Goal: Download file/media

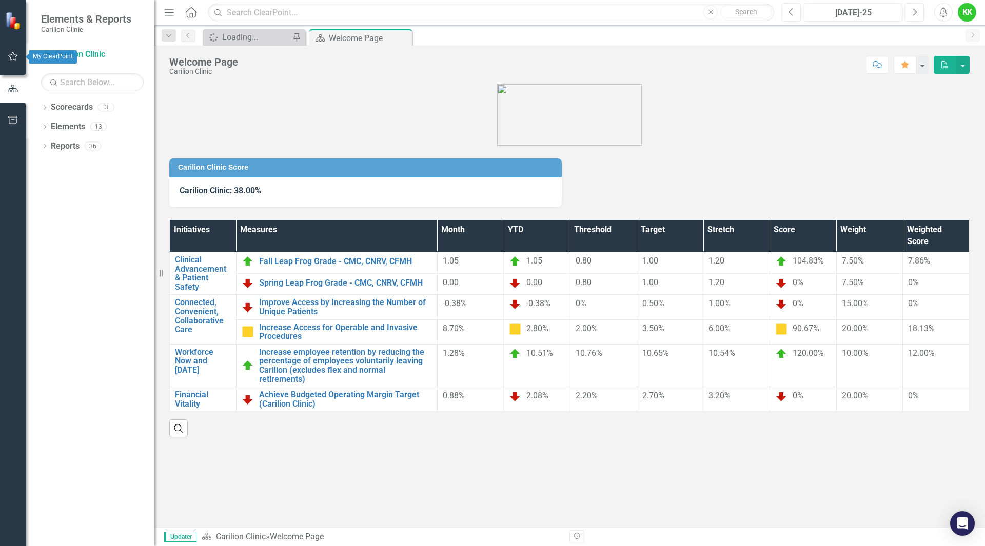
click at [11, 57] on icon "button" at bounding box center [13, 56] width 11 height 8
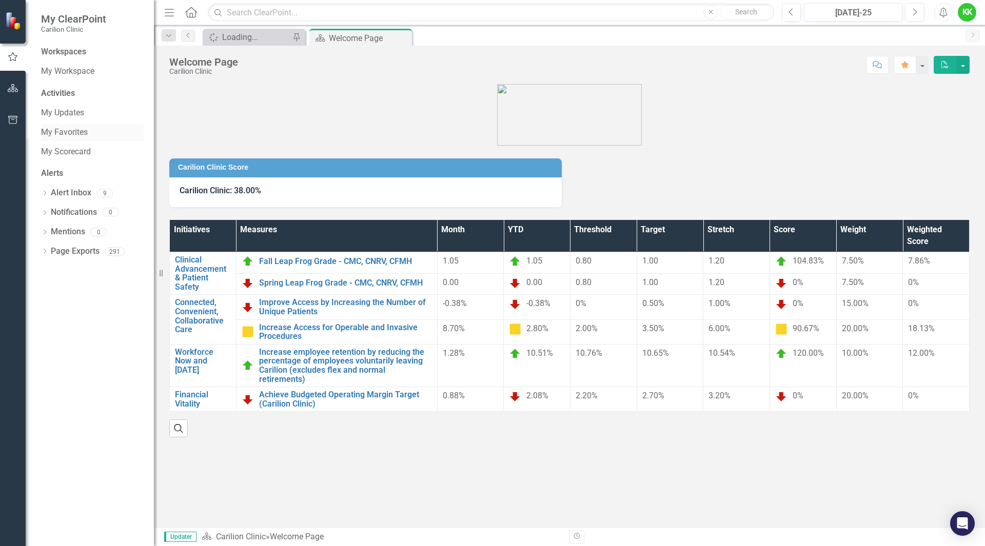
click at [65, 132] on link "My Favorites" at bounding box center [92, 133] width 103 height 12
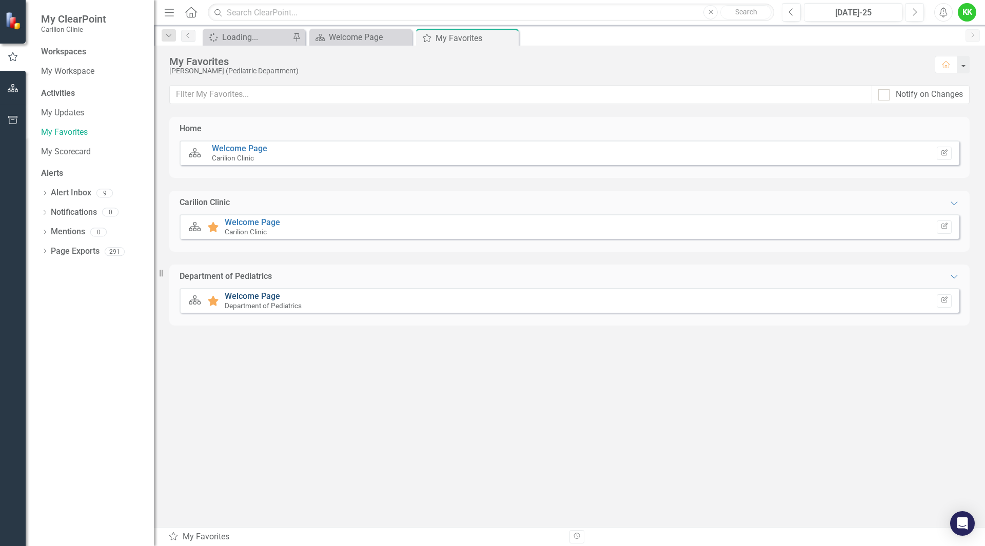
click at [244, 293] on link "Welcome Page" at bounding box center [252, 296] width 55 height 10
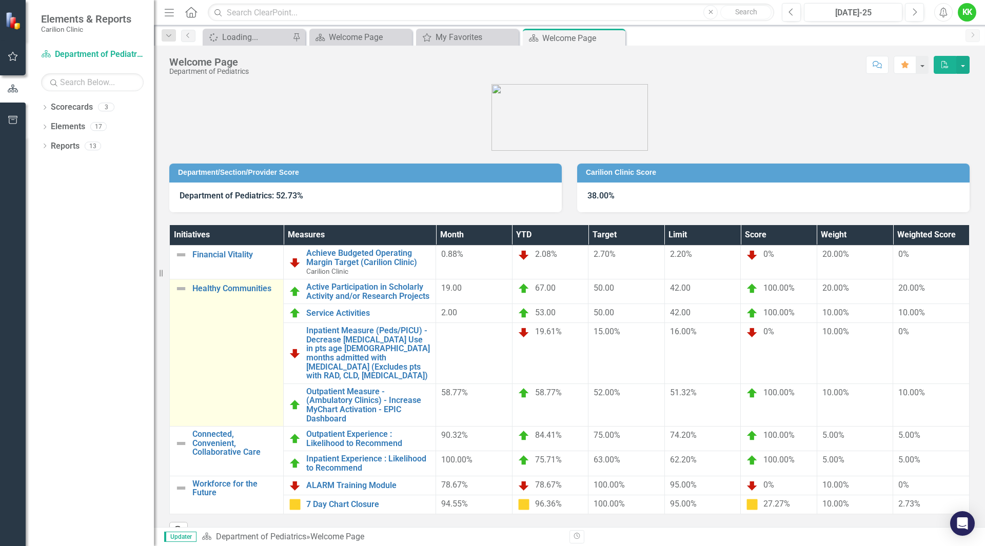
scroll to position [31, 0]
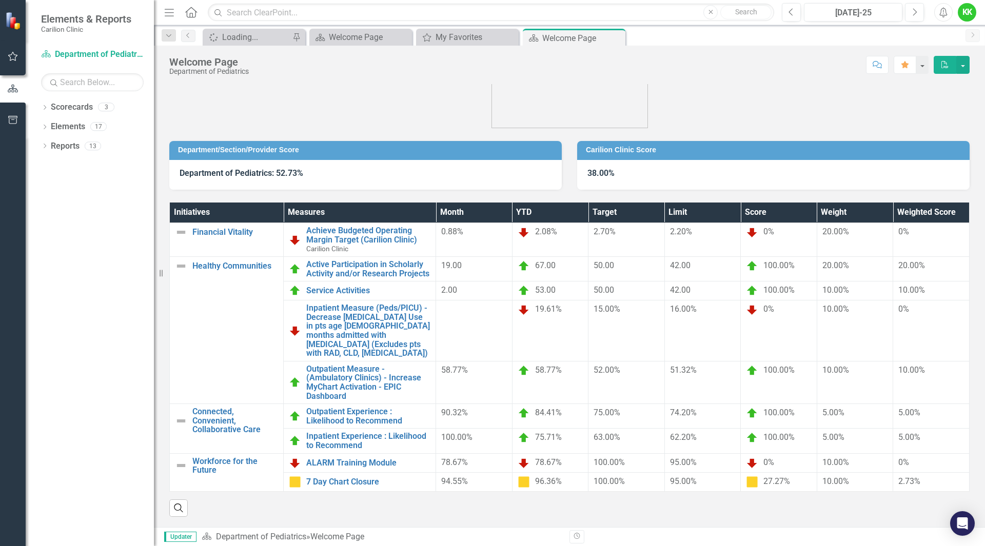
click at [955, 62] on button "PDF" at bounding box center [945, 65] width 23 height 18
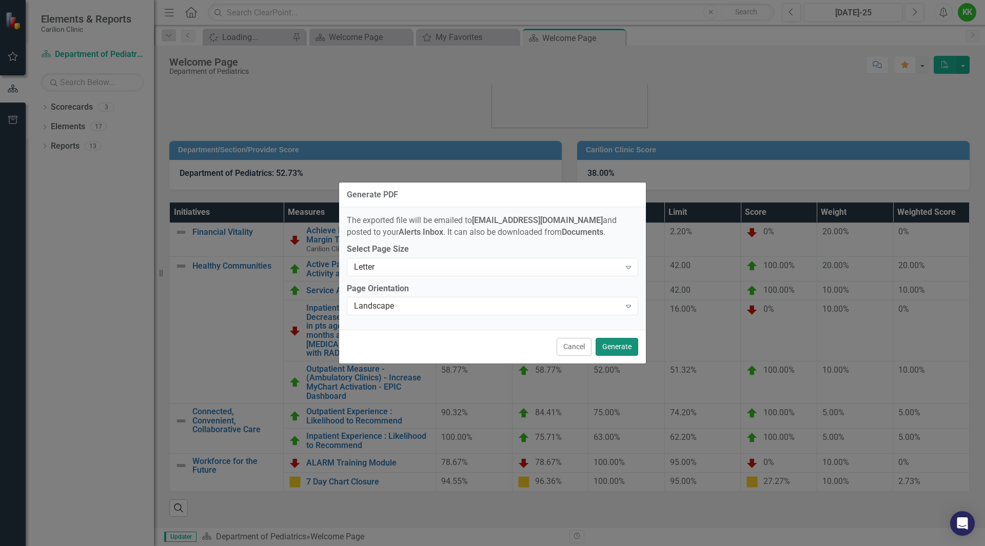
click at [606, 344] on button "Generate" at bounding box center [617, 347] width 43 height 18
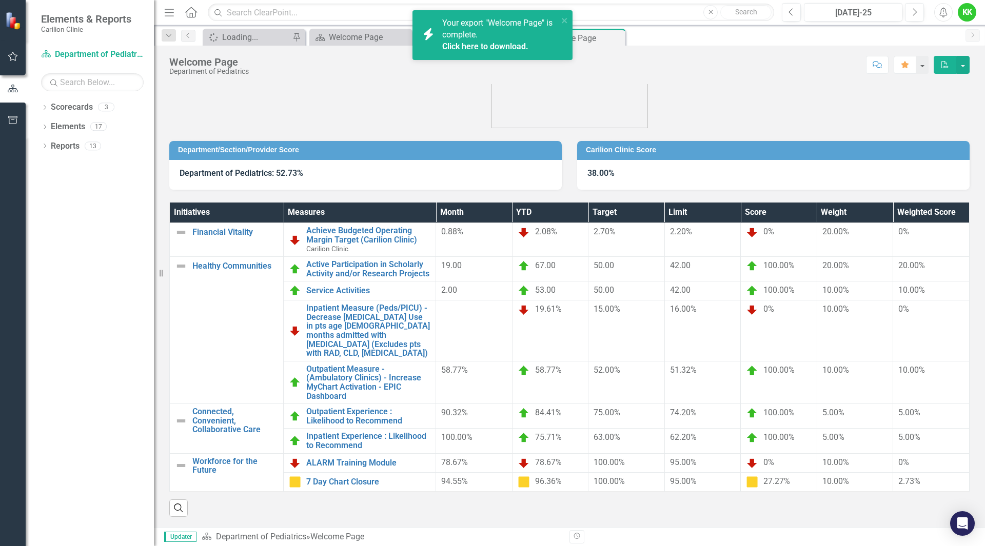
click at [470, 44] on link "Click here to download." at bounding box center [485, 47] width 86 height 10
